Goal: Task Accomplishment & Management: Manage account settings

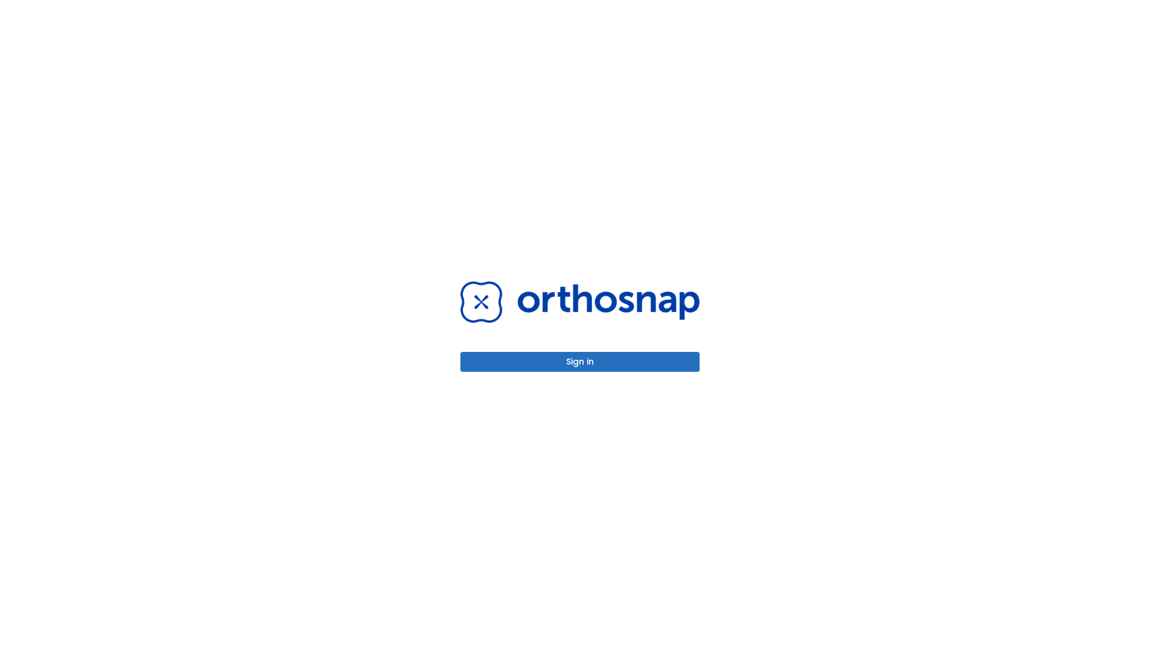
click at [580, 361] on button "Sign in" at bounding box center [580, 362] width 239 height 20
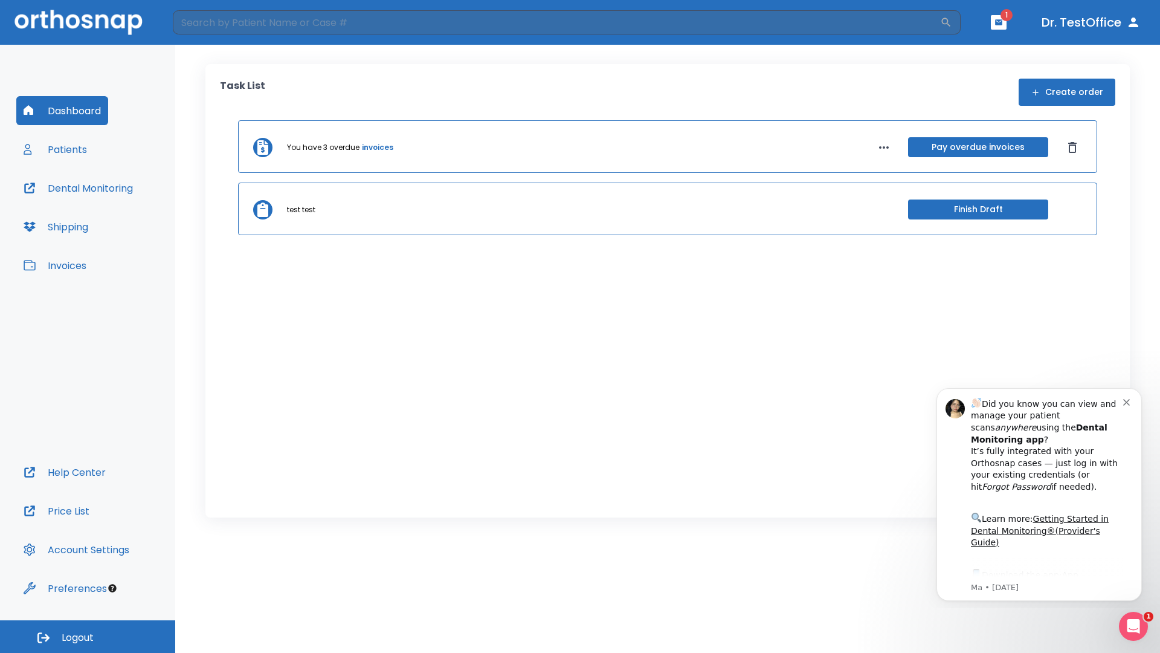
click at [88, 636] on span "Logout" at bounding box center [78, 637] width 32 height 13
